Goal: Use online tool/utility: Utilize a website feature to perform a specific function

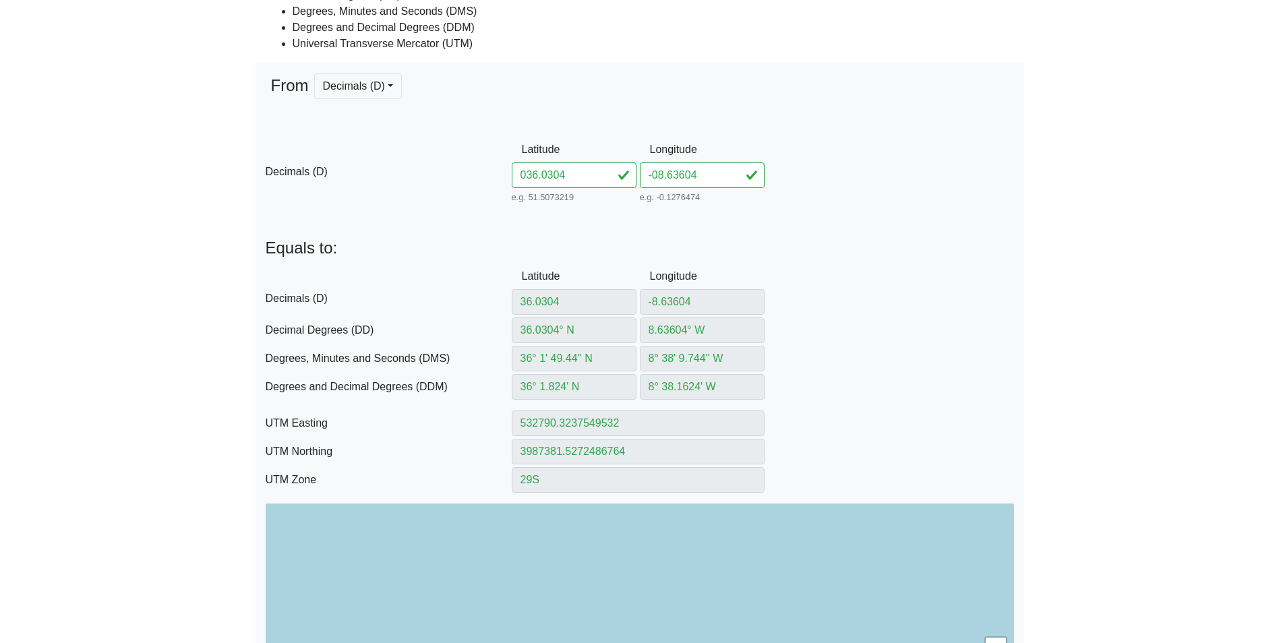
scroll to position [67, 0]
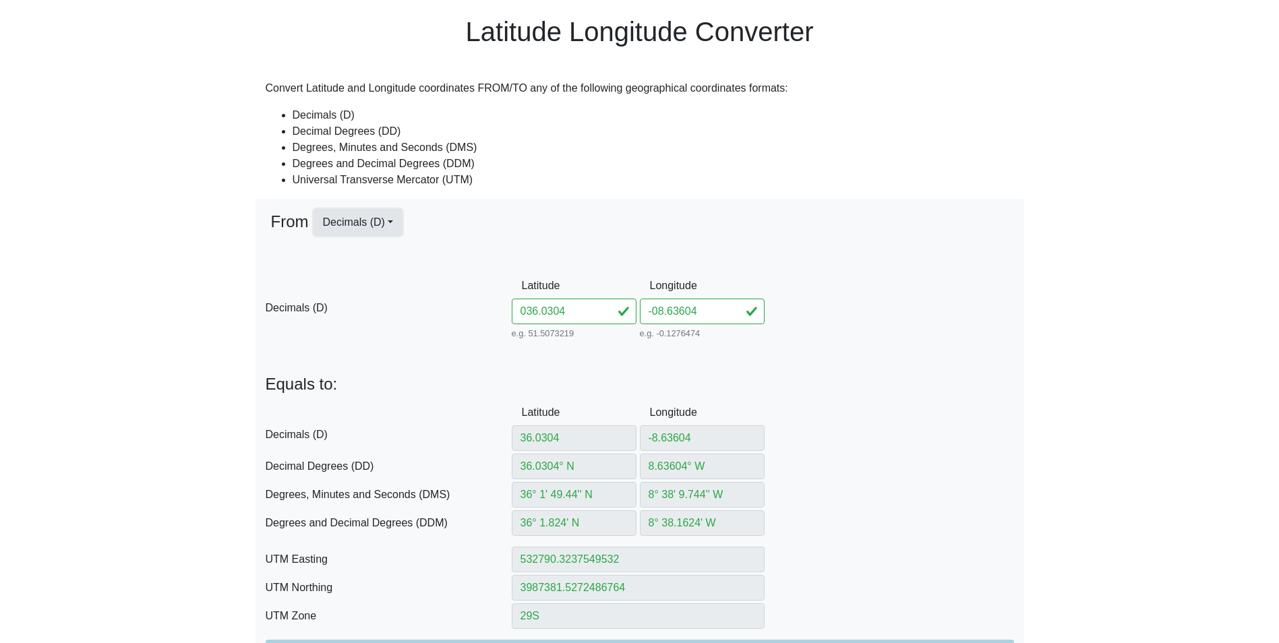
click at [388, 218] on button "Decimals (D)" at bounding box center [358, 223] width 88 height 26
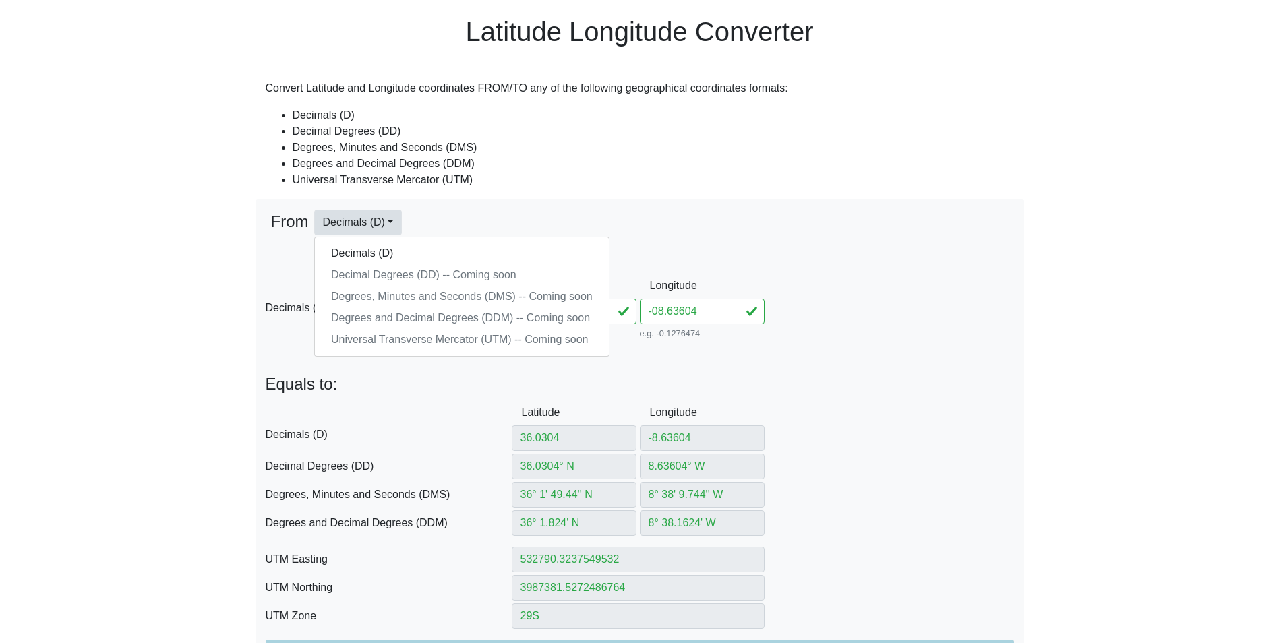
click at [491, 224] on div "From Decimals (D) Decimals (D) Decimal Degrees (DD) -- Coming soon Degrees, Min…" at bounding box center [640, 241] width 748 height 63
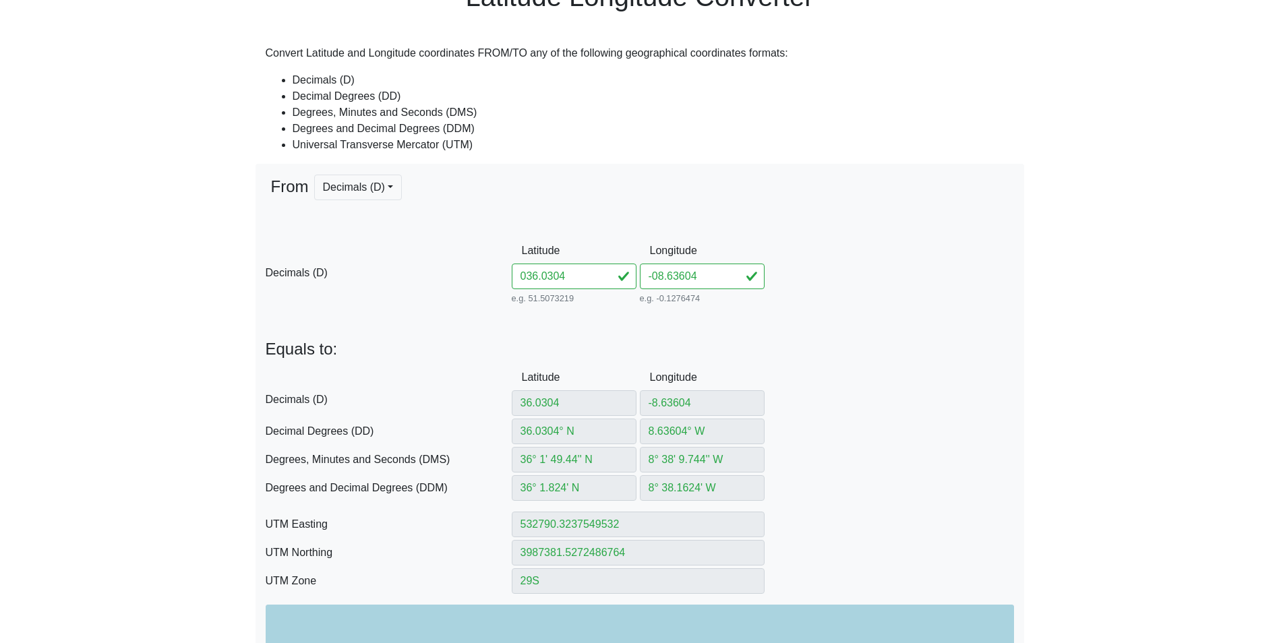
scroll to position [0, 0]
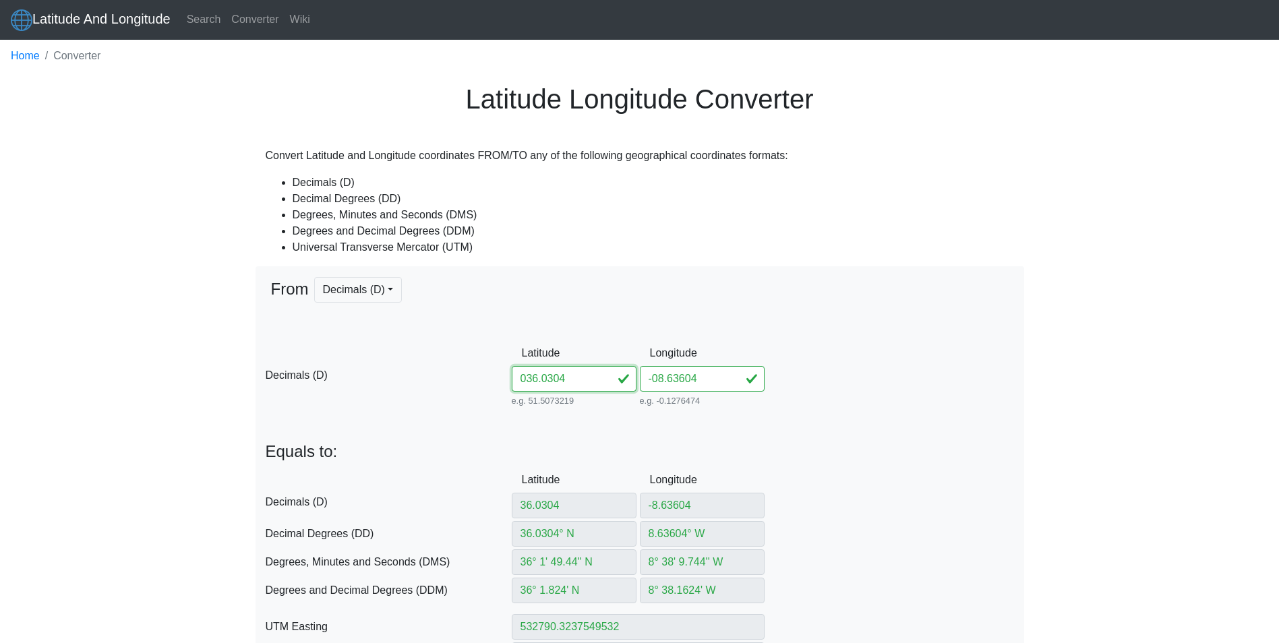
click at [557, 382] on input "036.0304" at bounding box center [574, 379] width 125 height 26
drag, startPoint x: 581, startPoint y: 379, endPoint x: 481, endPoint y: 379, distance: 100.4
click at [481, 379] on div "D Decimals (D) Latitude 036.0304 e.g. 51.5073219 Between -90 and 90 Longitude -…" at bounding box center [639, 374] width 768 height 69
type input "0"
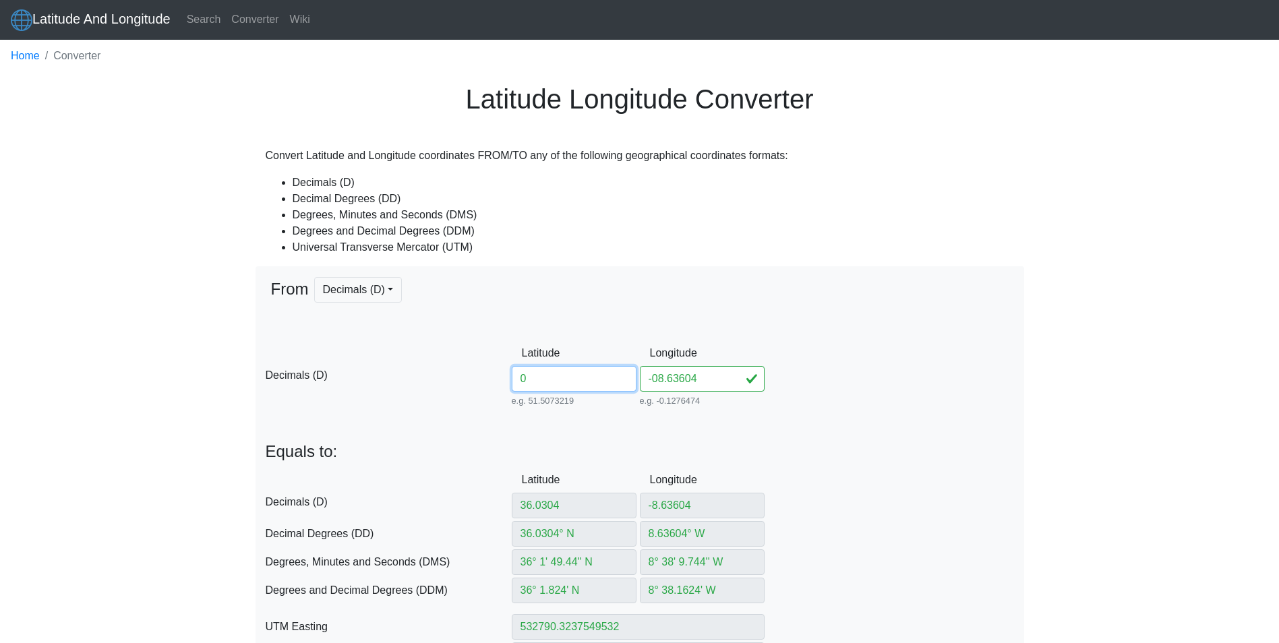
type input "0° S"
type input "0° 0' 0'' N"
type input "0° 0' S"
type input "540499.9097424763"
type input "0"
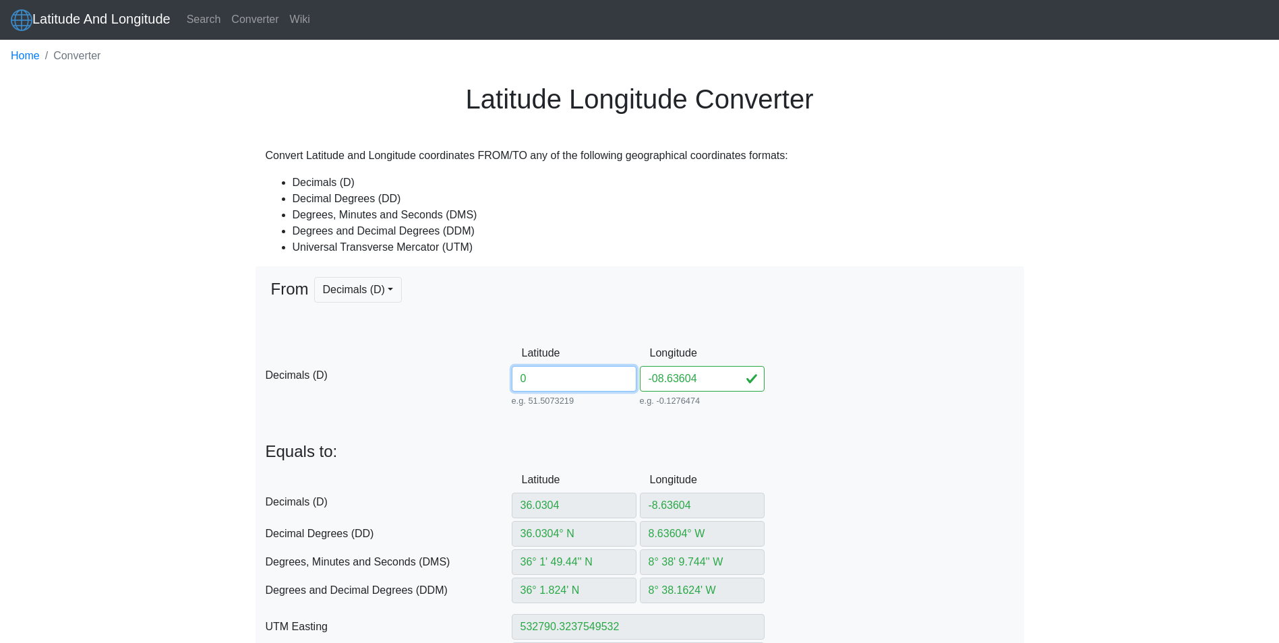
type input "29X"
type input "0"
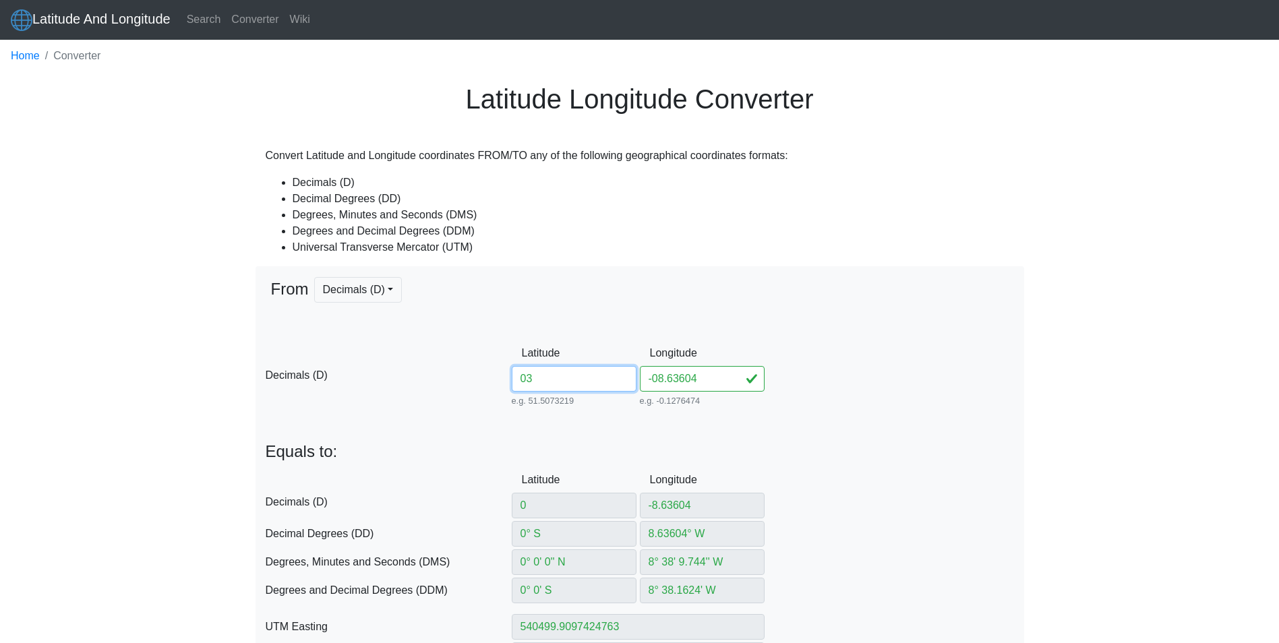
type input "036"
type input "3"
type input "3° N"
type input "3° 0' 0'' N"
type input "3° 0' N"
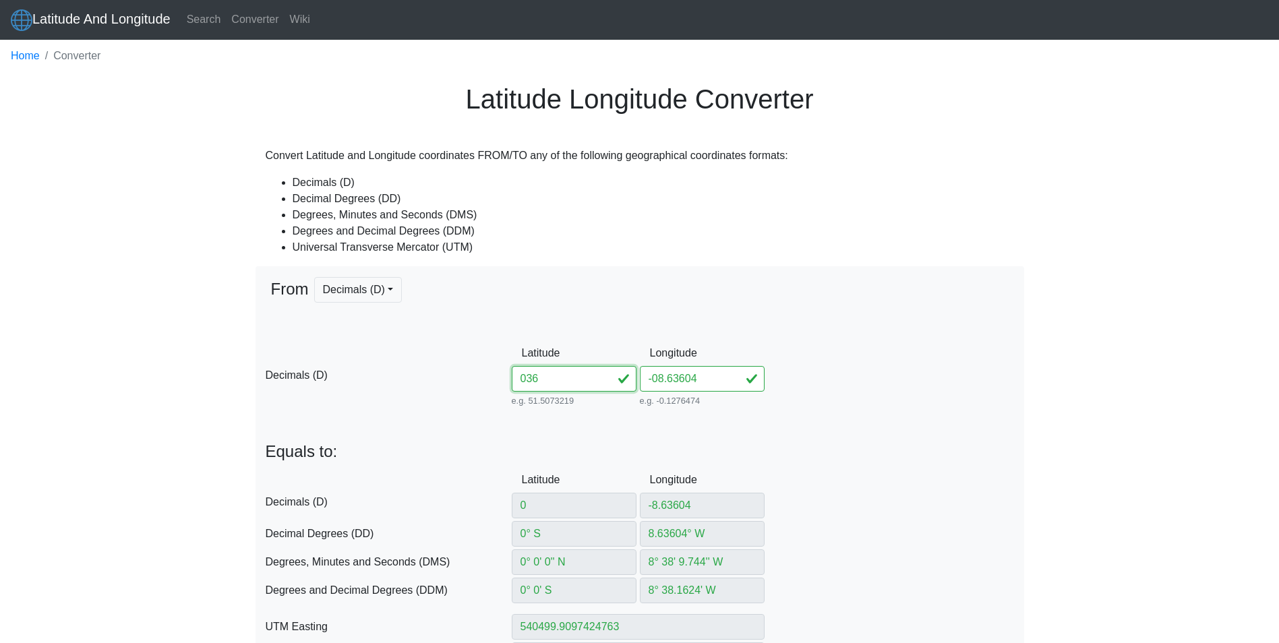
type input "540444.7753282262"
type input "331599.90259943414"
type input "29N"
type input "36"
type input "36° N"
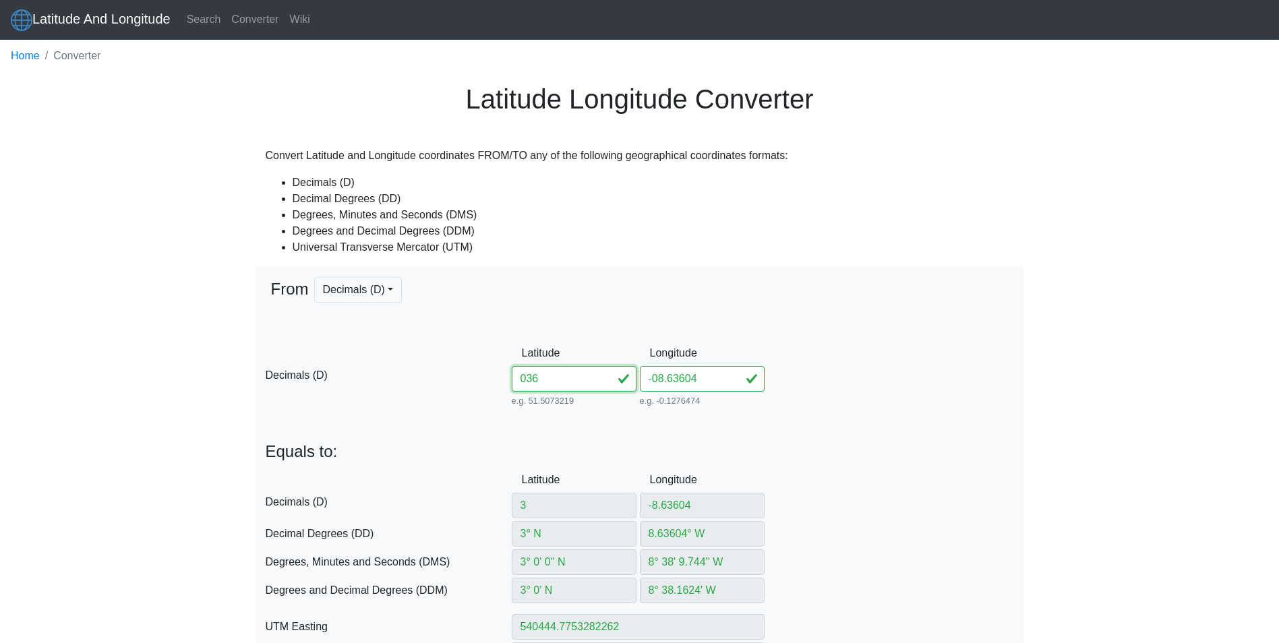
type input "36° 0' 0'' N"
type input "36° 0' N"
type input "532802.9182375326"
type input "3984009.6931426176"
type input "29S"
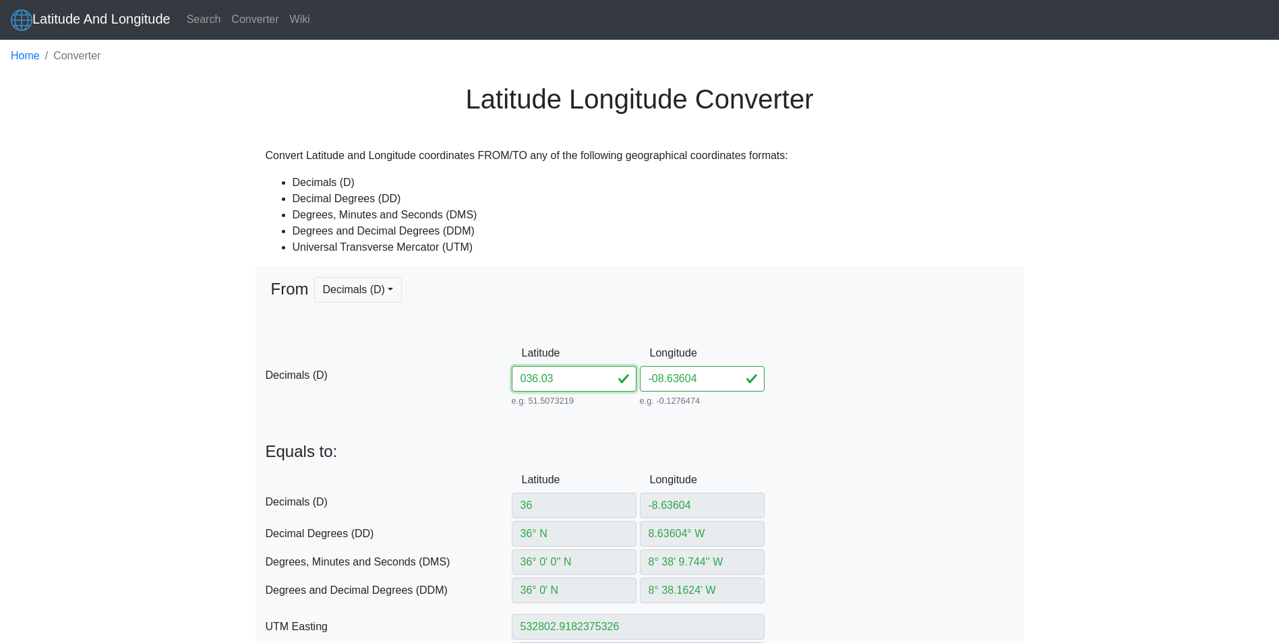
type input "036.030"
type input "36.03"
type input "36.03° N"
type input "36° 1' 48'' N"
type input "36° 1.8' N"
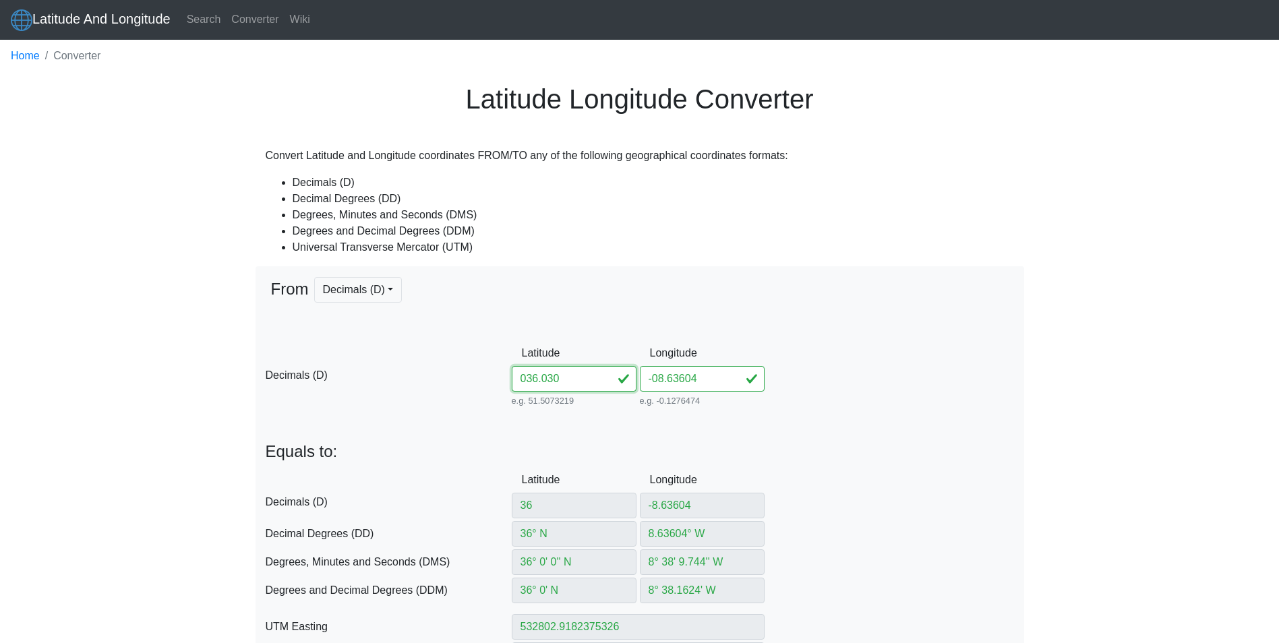
type input "532790.4895319198"
type input "3987337.160899678"
type input "036.0304"
type input "36.0304"
type input "36.0304° N"
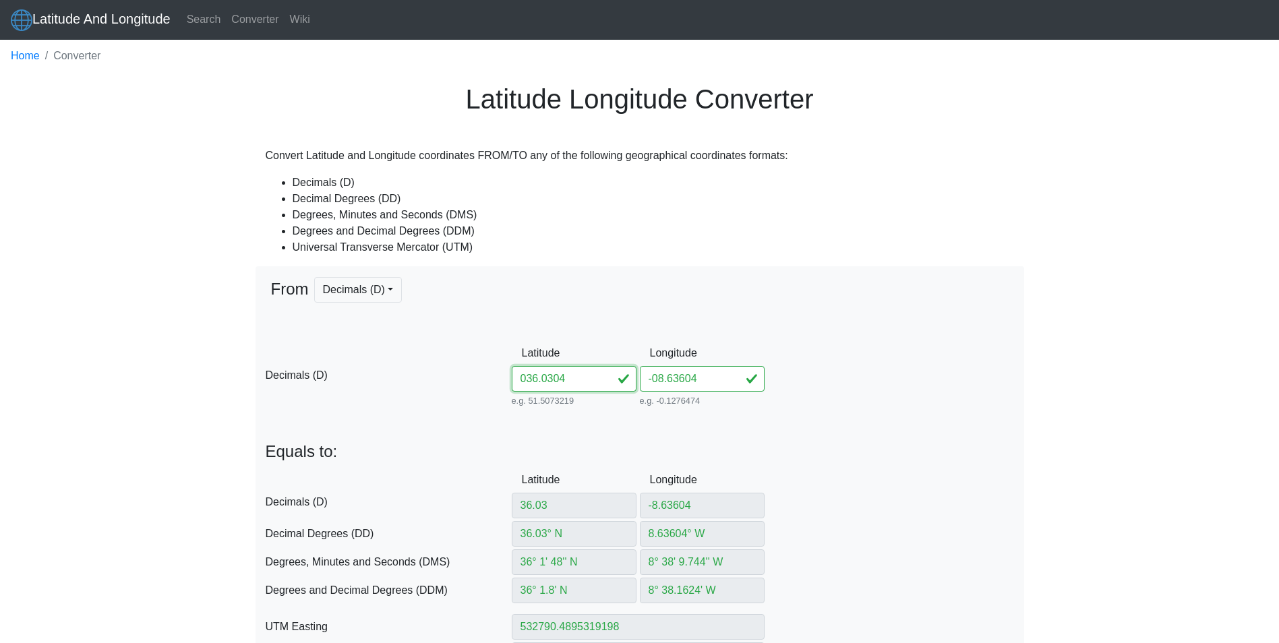
type input "36° 1' 49.44'' N"
type input "36° 1.824' N"
type input "532790.3237549532"
type input "3987381.5272486764"
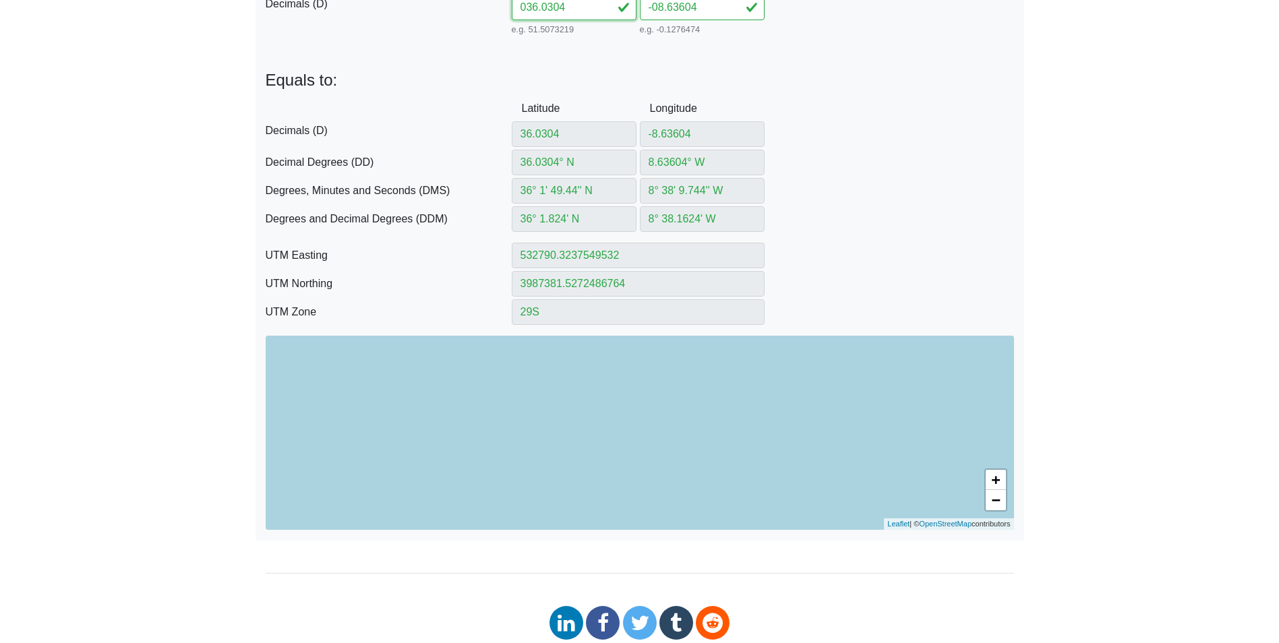
scroll to position [404, 0]
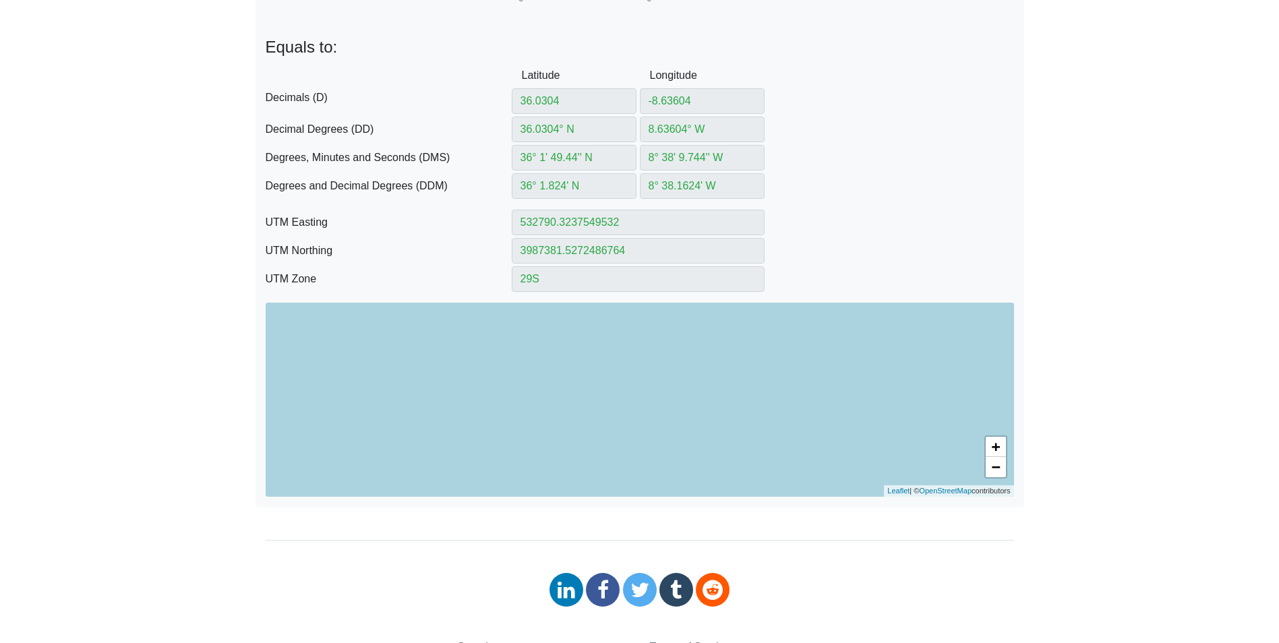
click at [694, 481] on div "+ − Leaflet | © OpenStreetMap contributors" at bounding box center [640, 400] width 748 height 194
